Goal: Information Seeking & Learning: Find specific fact

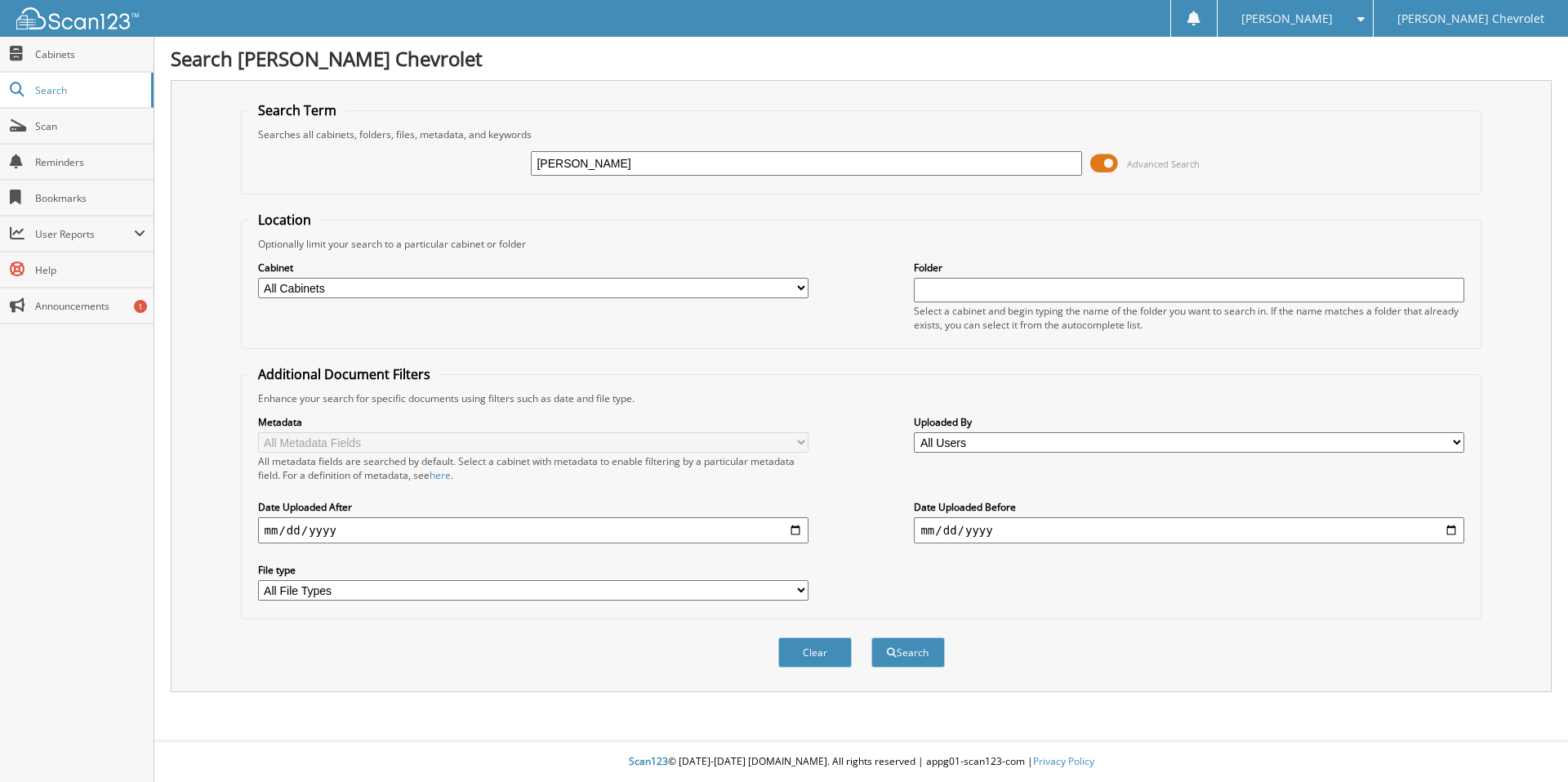
type input "[PERSON_NAME]"
click at [871, 637] on button "Search" at bounding box center [908, 652] width 73 height 30
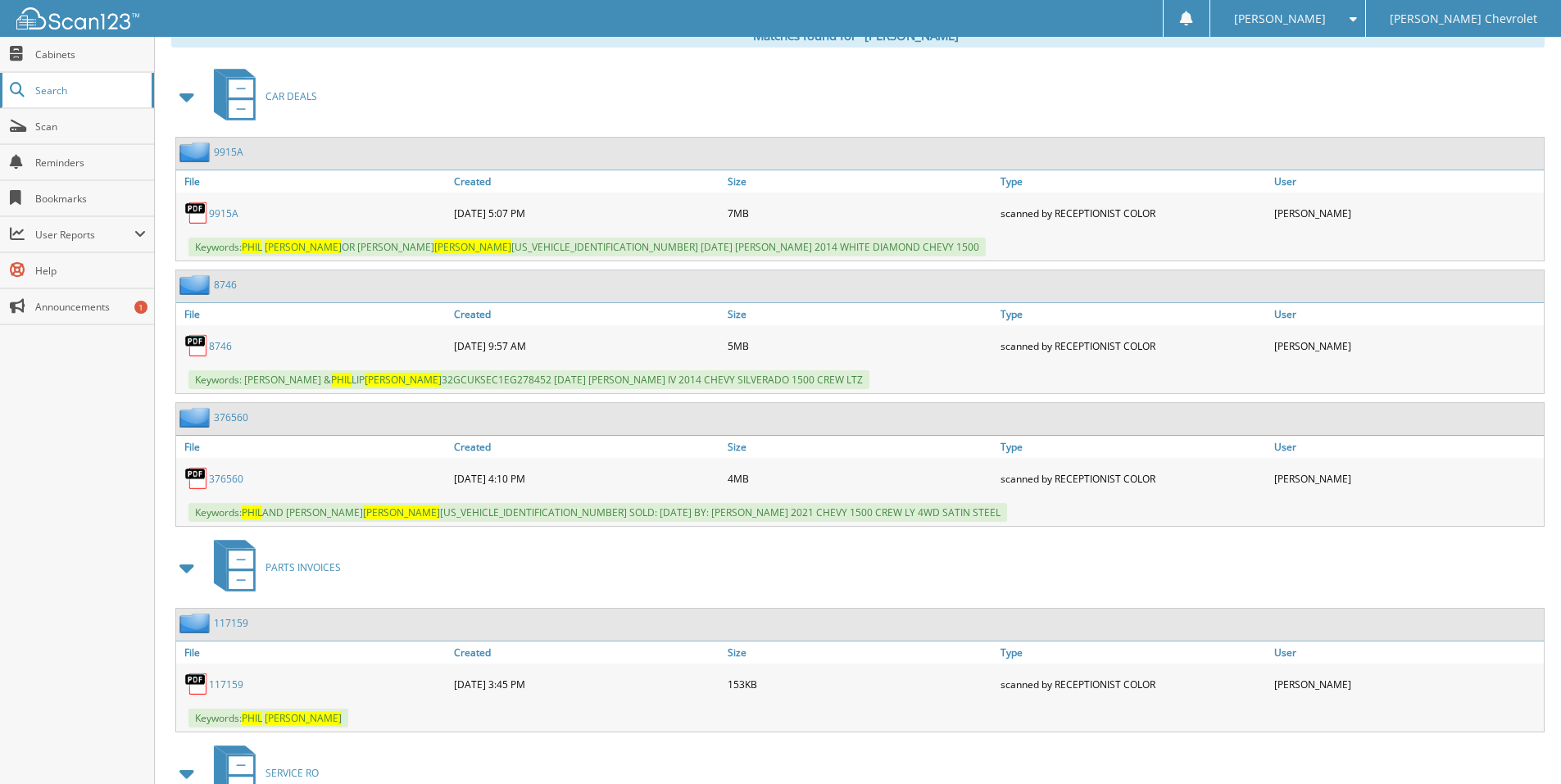
scroll to position [737, 0]
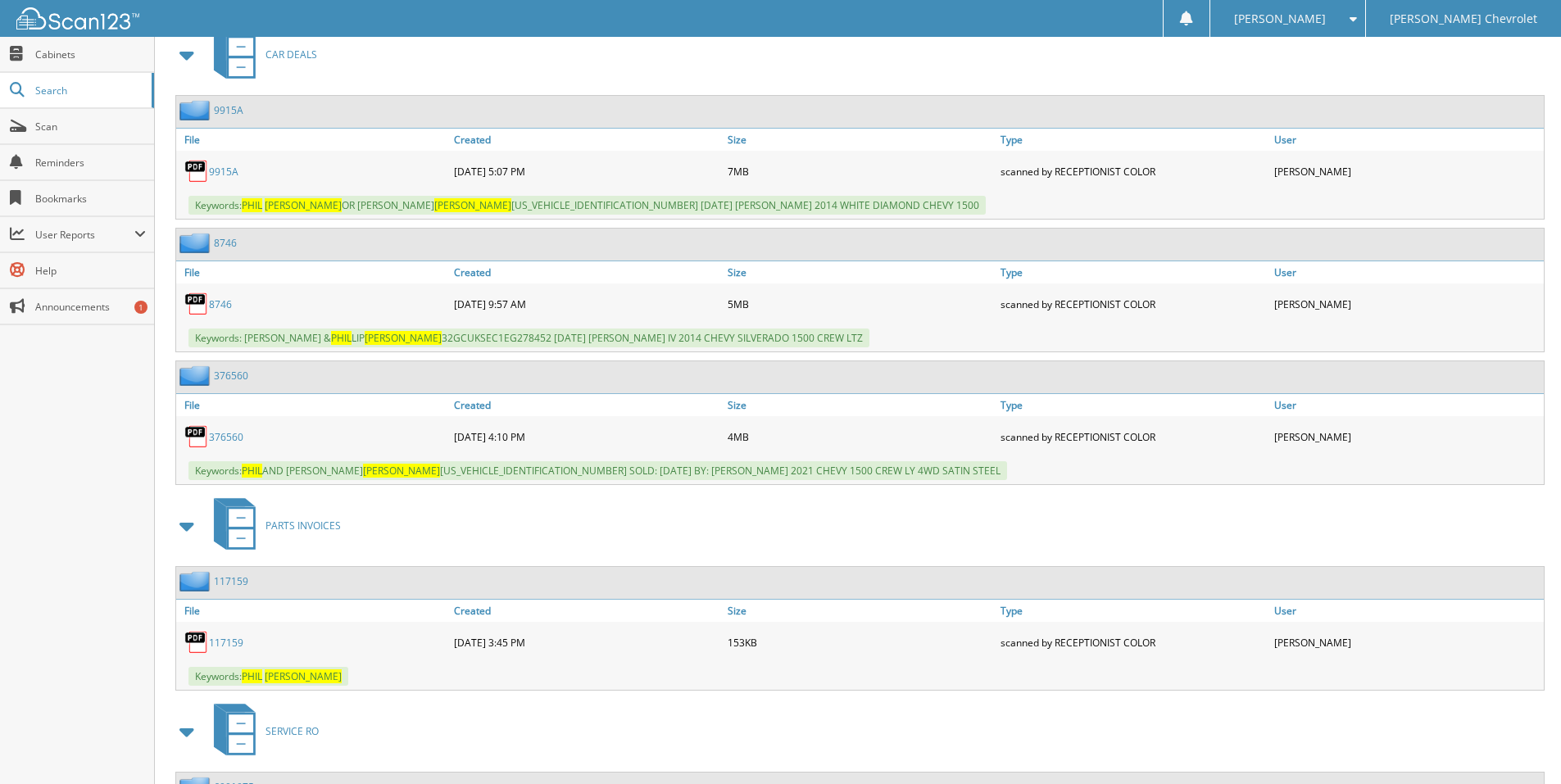
click at [217, 436] on link "376560" at bounding box center [226, 436] width 35 height 14
